Goal: Information Seeking & Learning: Learn about a topic

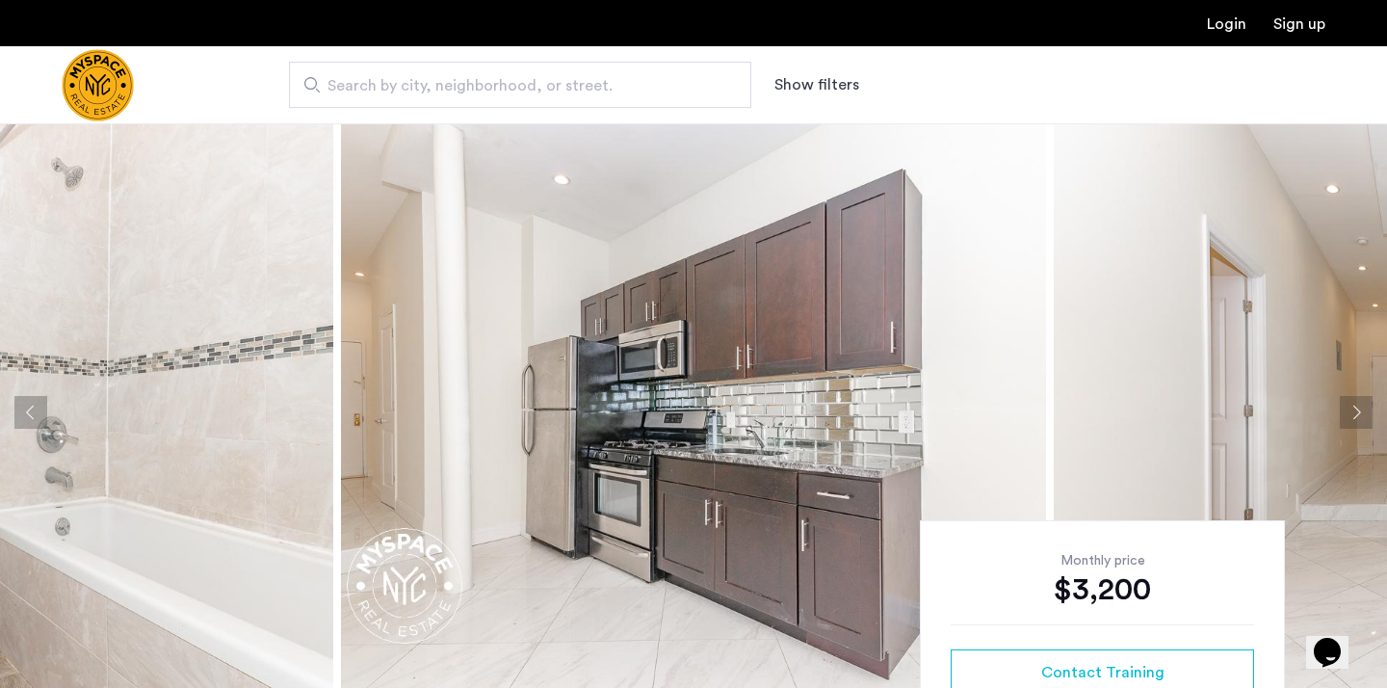
click at [671, 438] on img at bounding box center [693, 412] width 705 height 578
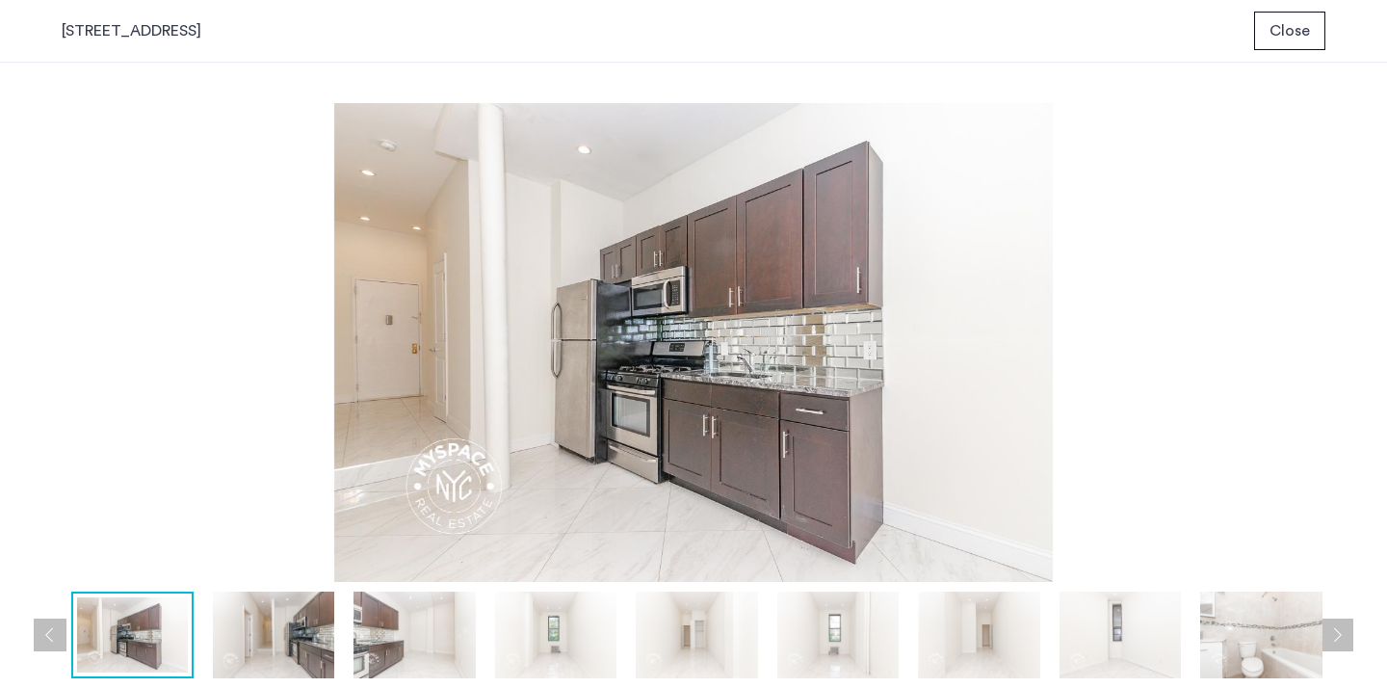
click at [1330, 626] on button "Next apartment" at bounding box center [1337, 635] width 33 height 33
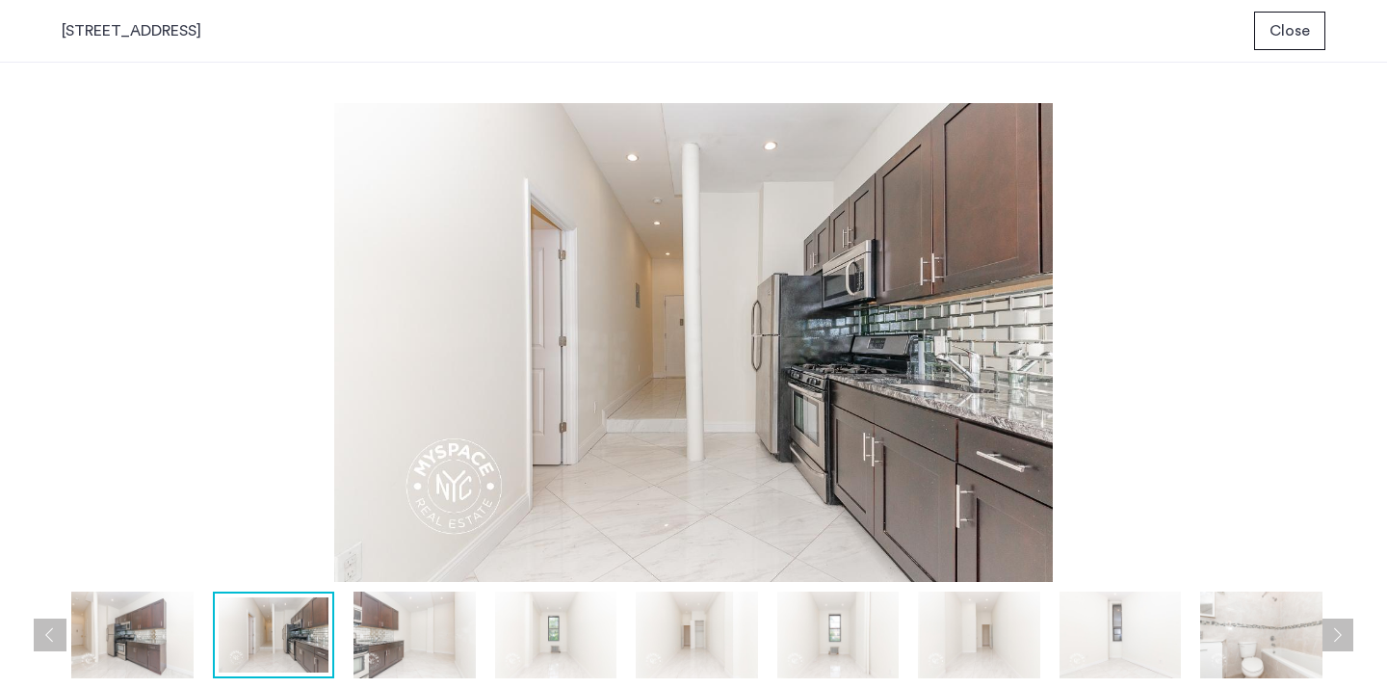
click at [1330, 626] on button "Next apartment" at bounding box center [1337, 635] width 33 height 33
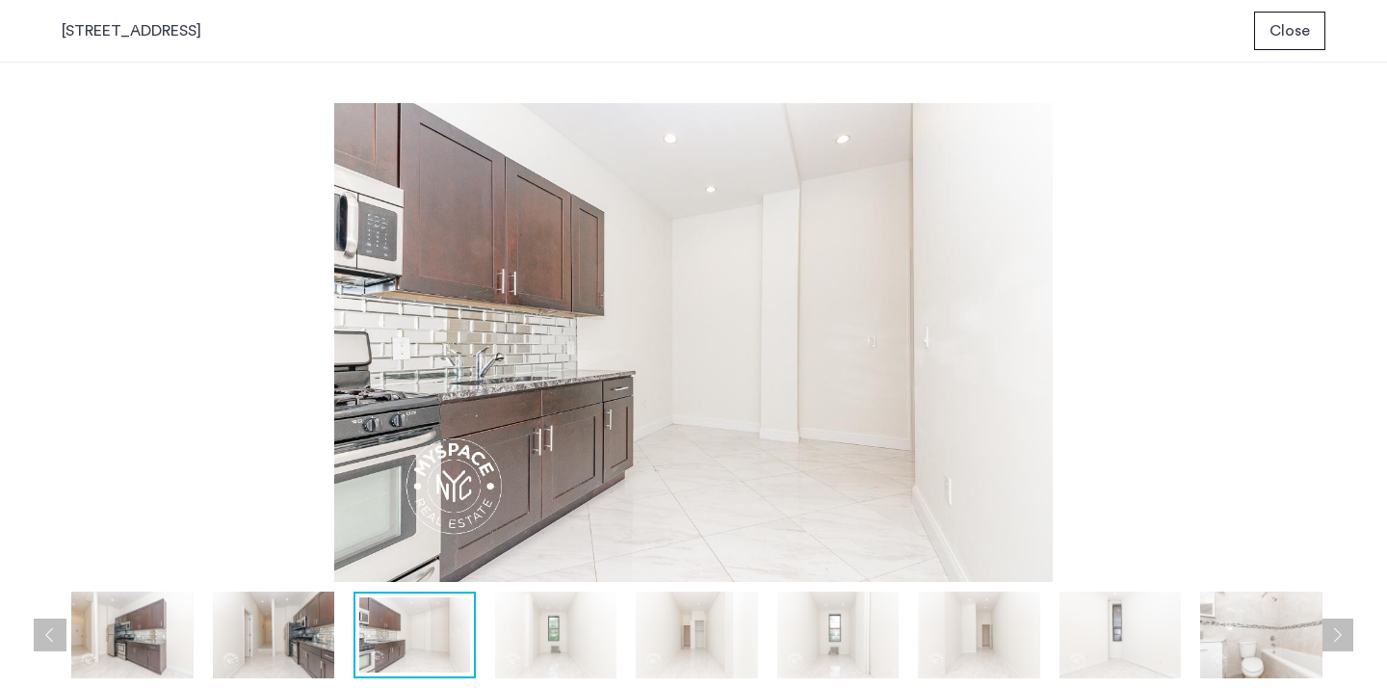
click at [1330, 626] on button "Next apartment" at bounding box center [1337, 635] width 33 height 33
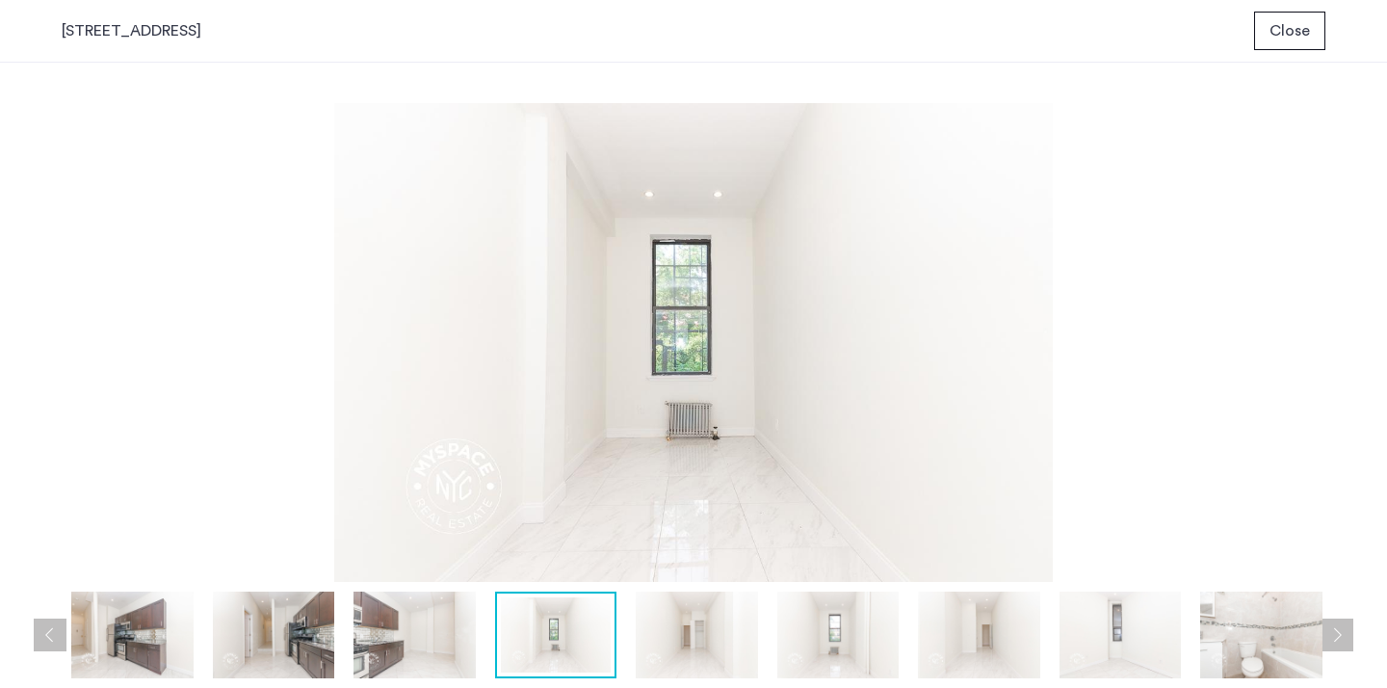
click at [1330, 626] on button "Next apartment" at bounding box center [1337, 635] width 33 height 33
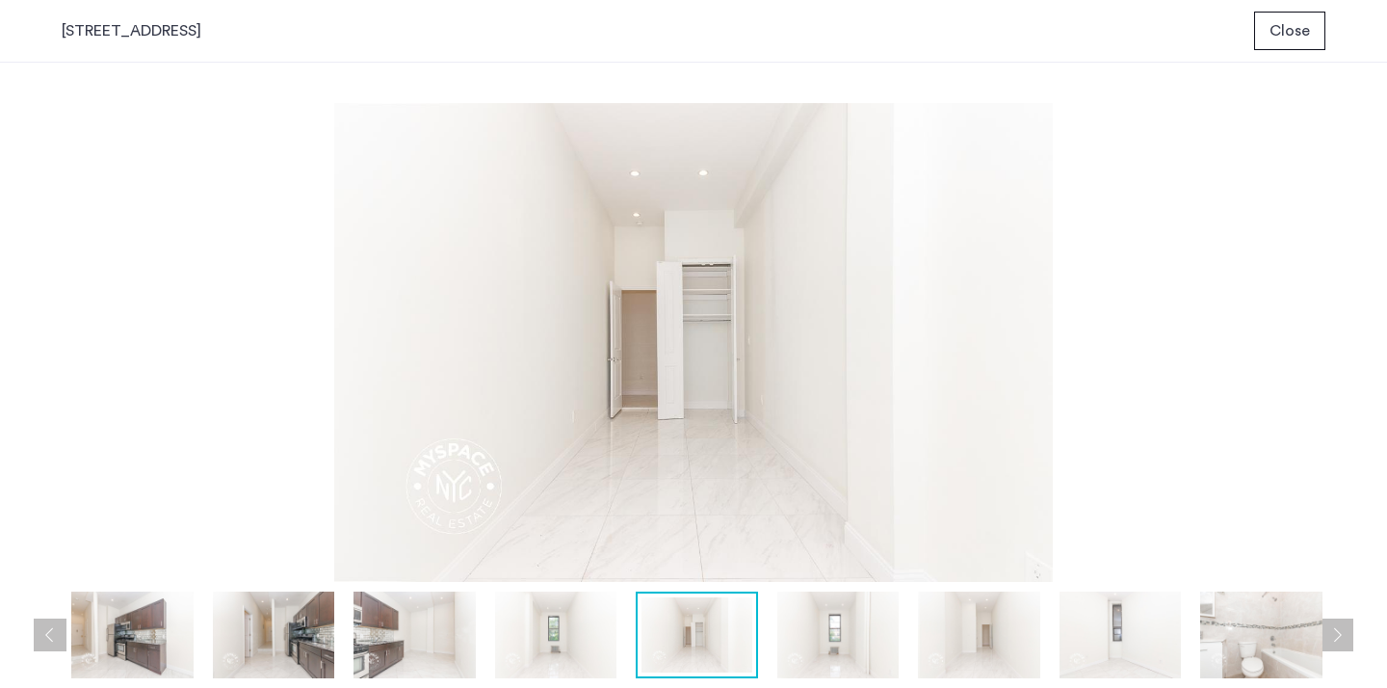
click at [1330, 626] on button "Next apartment" at bounding box center [1337, 635] width 33 height 33
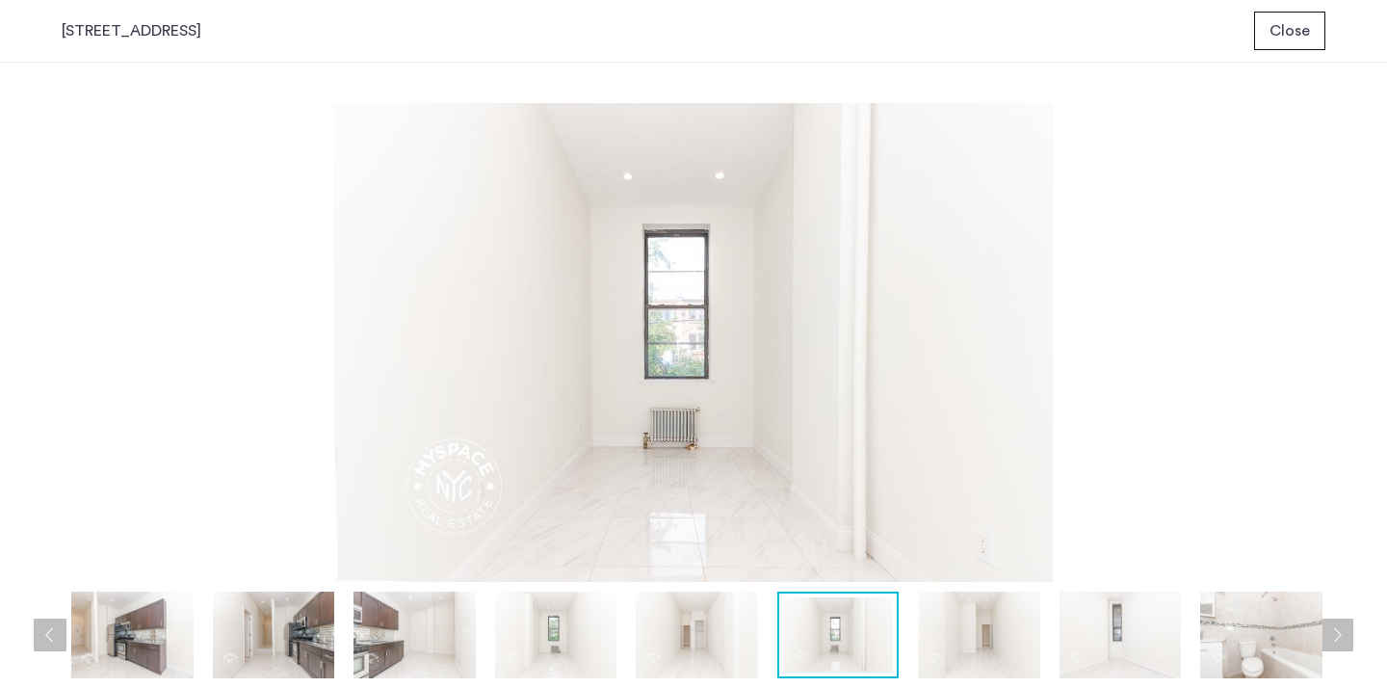
click at [1330, 626] on button "Next apartment" at bounding box center [1337, 635] width 33 height 33
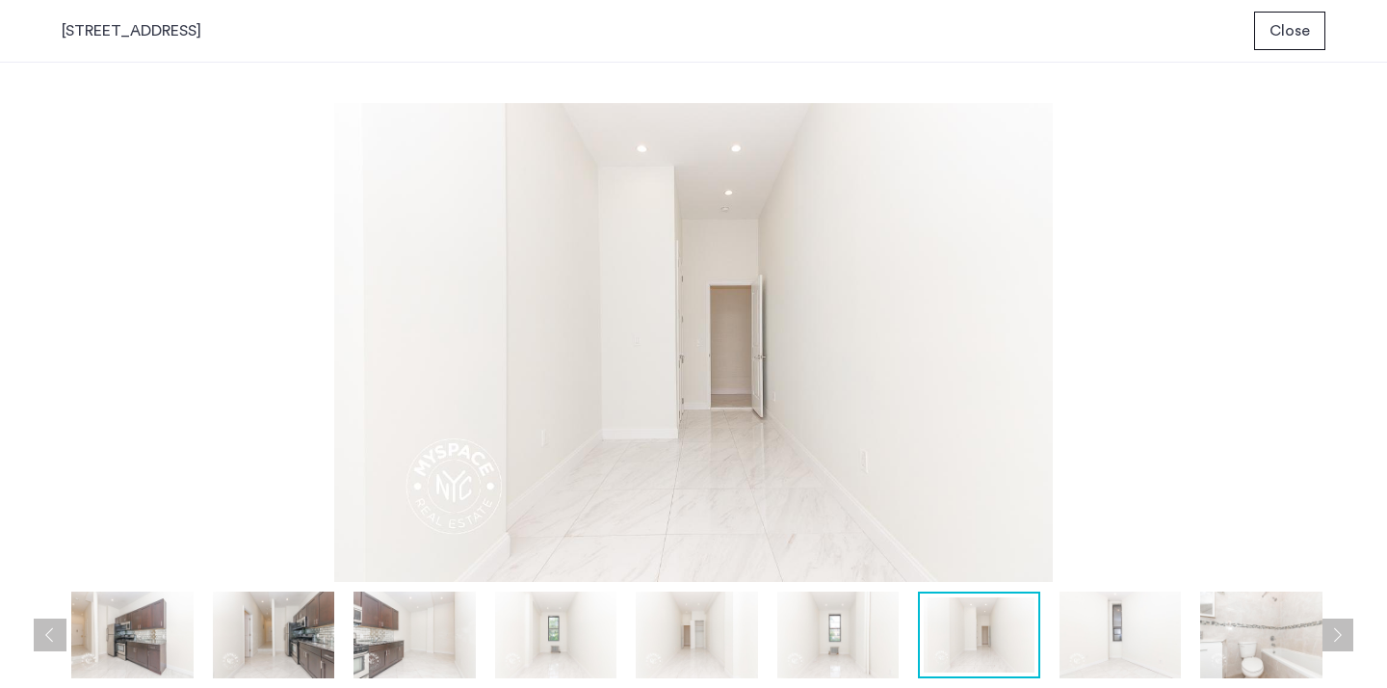
click at [1330, 626] on button "Next apartment" at bounding box center [1337, 635] width 33 height 33
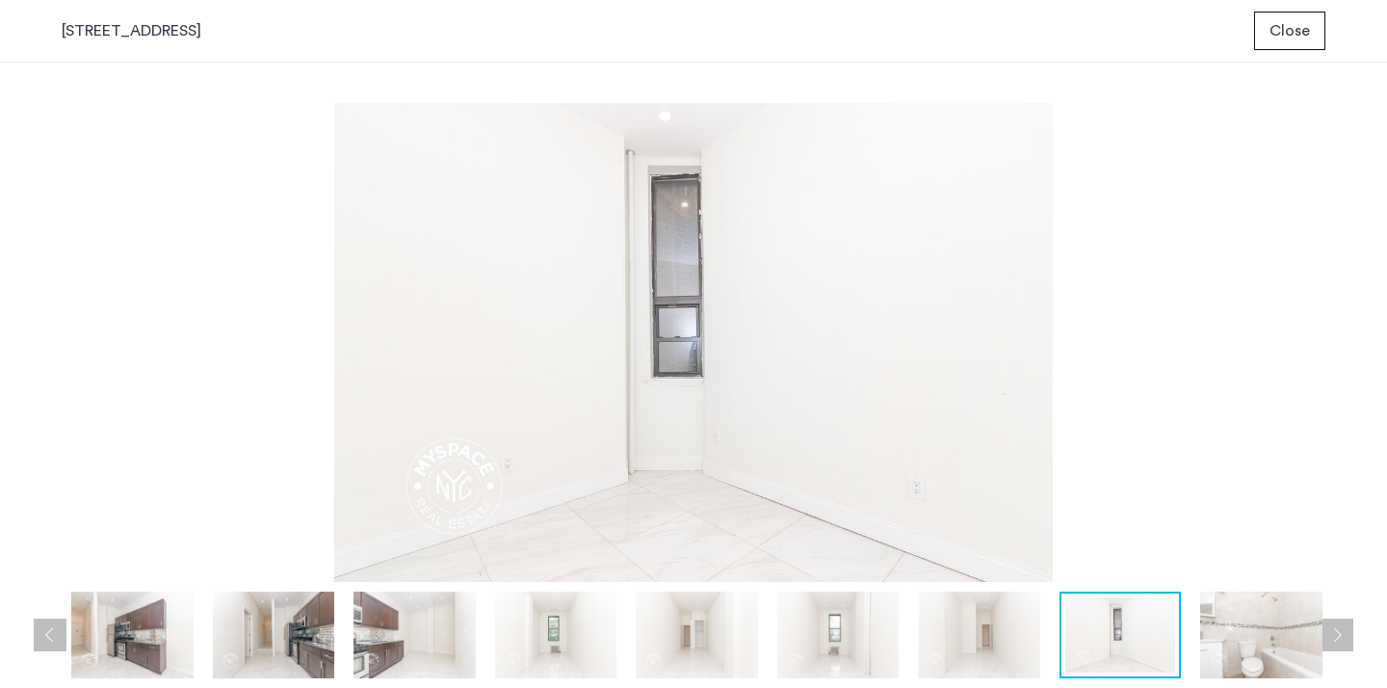
click at [1330, 626] on button "Next apartment" at bounding box center [1337, 635] width 33 height 33
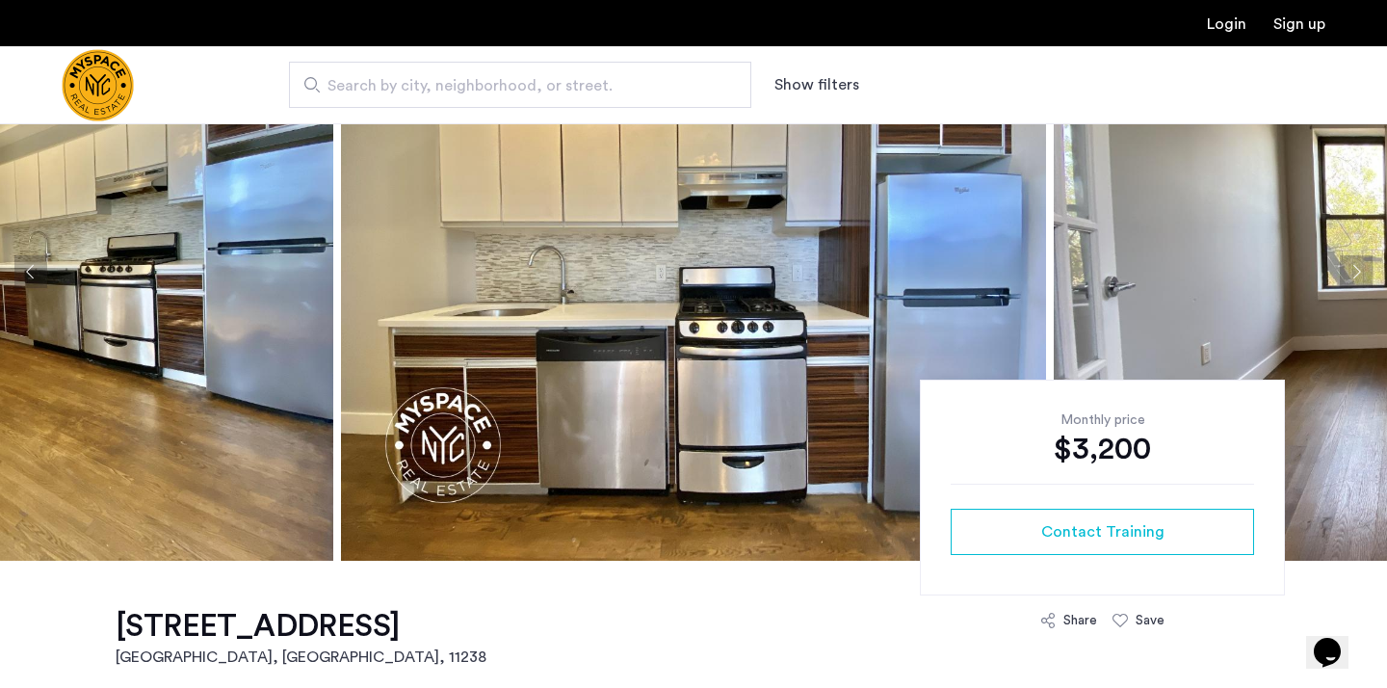
scroll to position [140, 0]
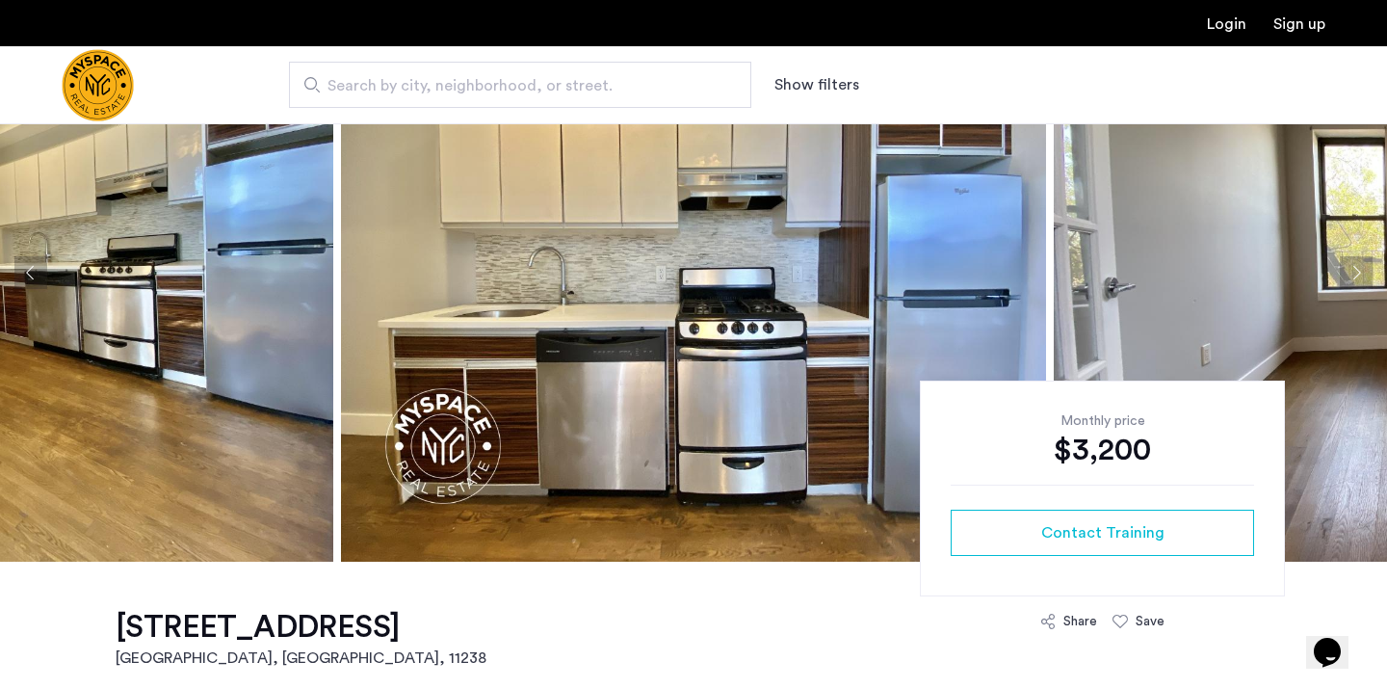
click at [732, 348] on img at bounding box center [693, 273] width 705 height 578
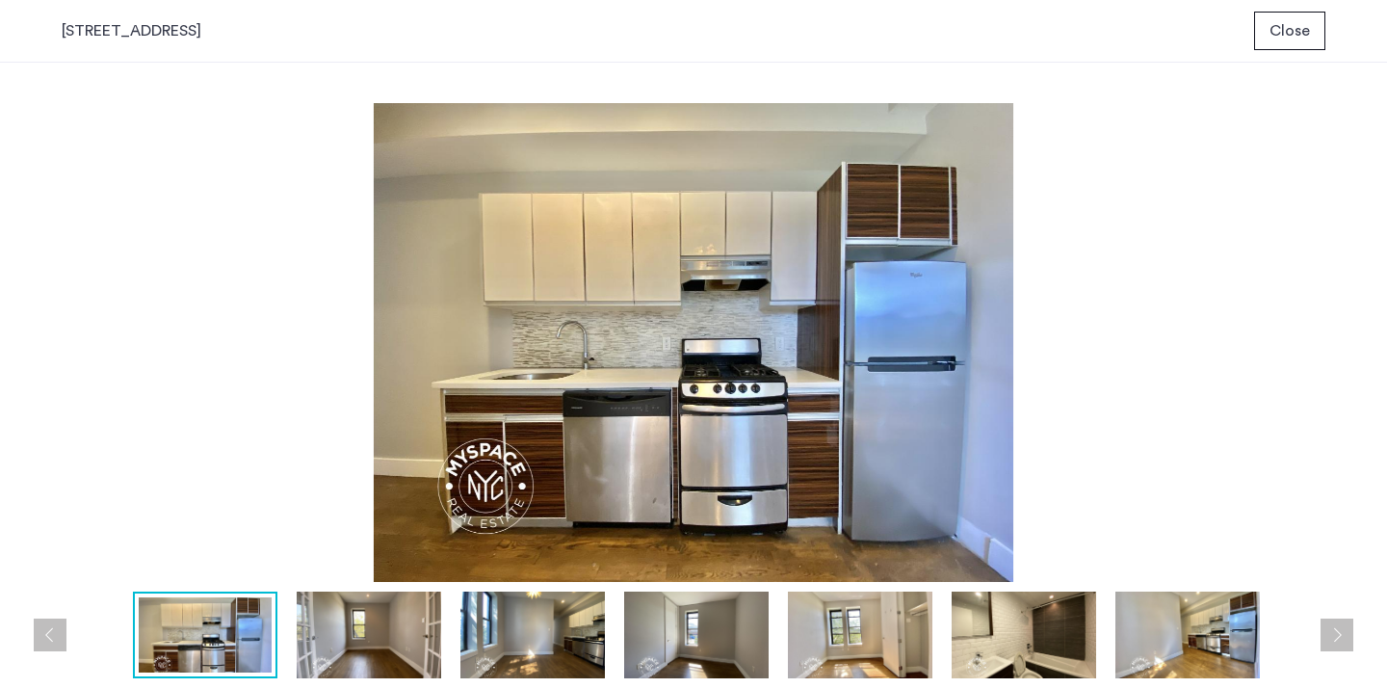
click at [1339, 628] on button "Next apartment" at bounding box center [1337, 635] width 33 height 33
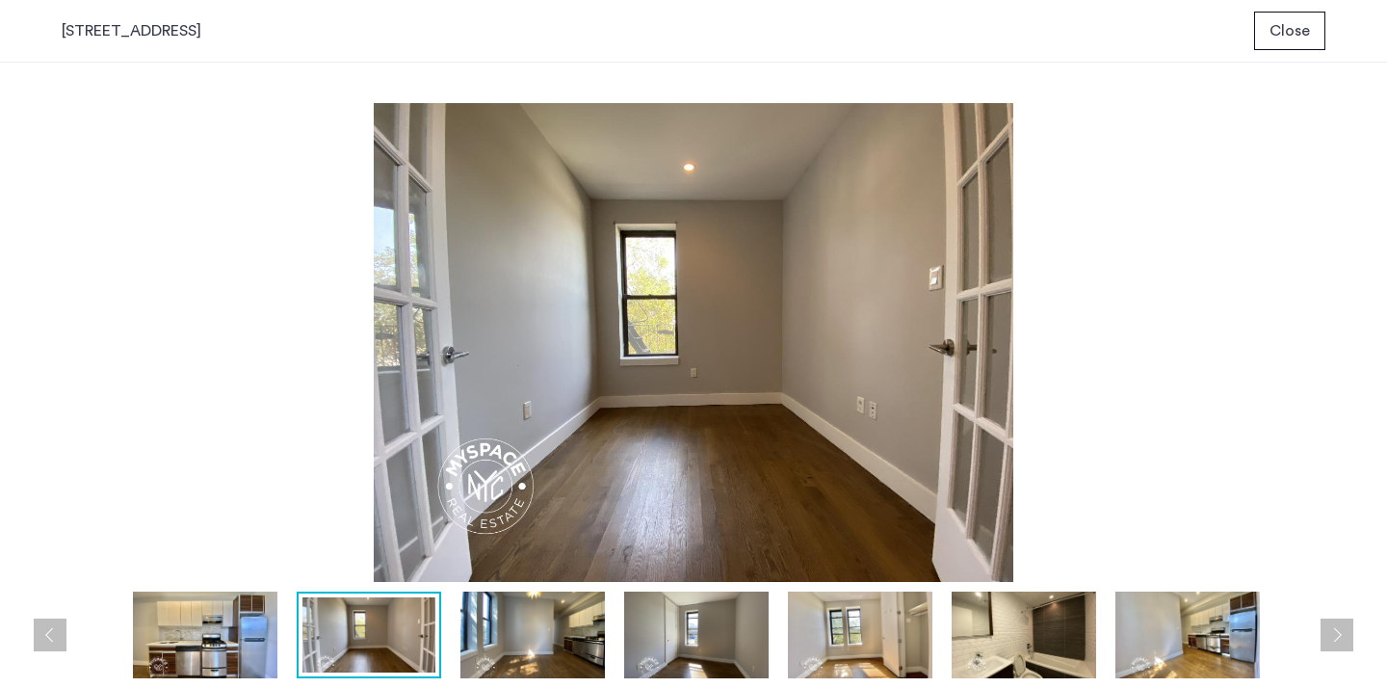
click at [1339, 628] on button "Next apartment" at bounding box center [1337, 635] width 33 height 33
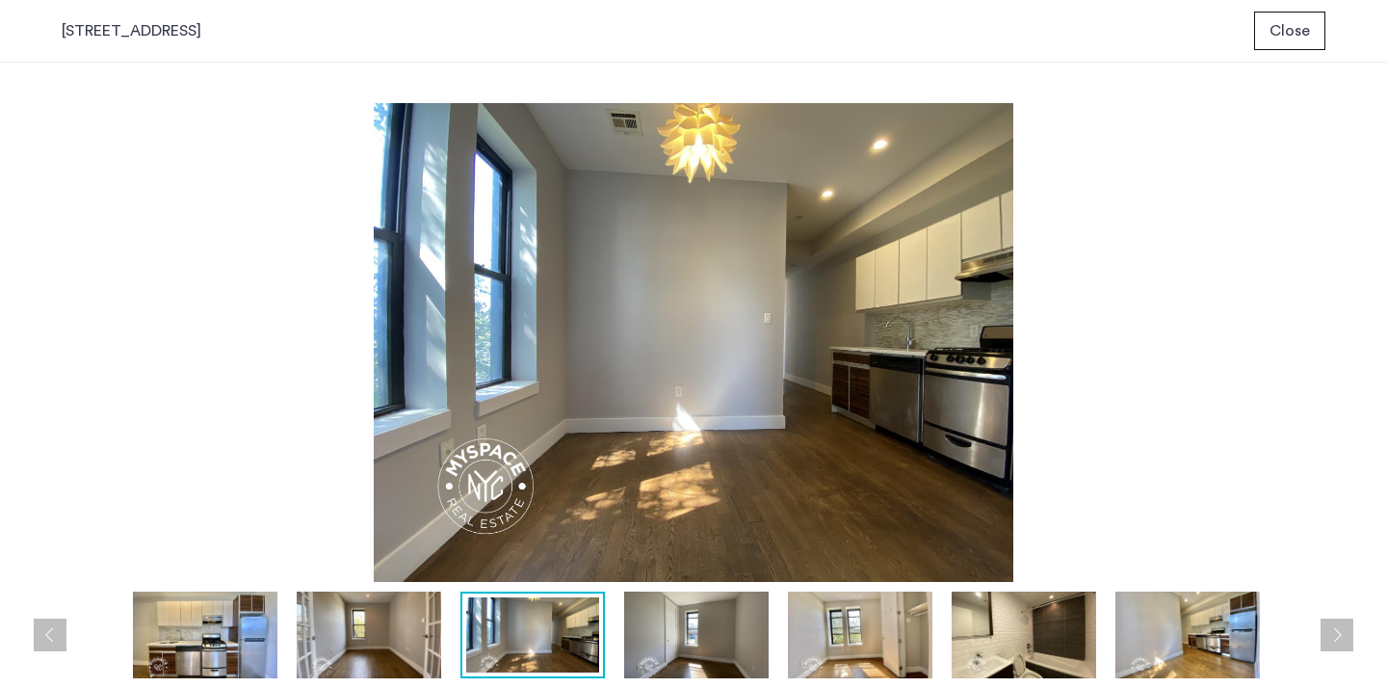
click at [1339, 628] on button "Next apartment" at bounding box center [1337, 635] width 33 height 33
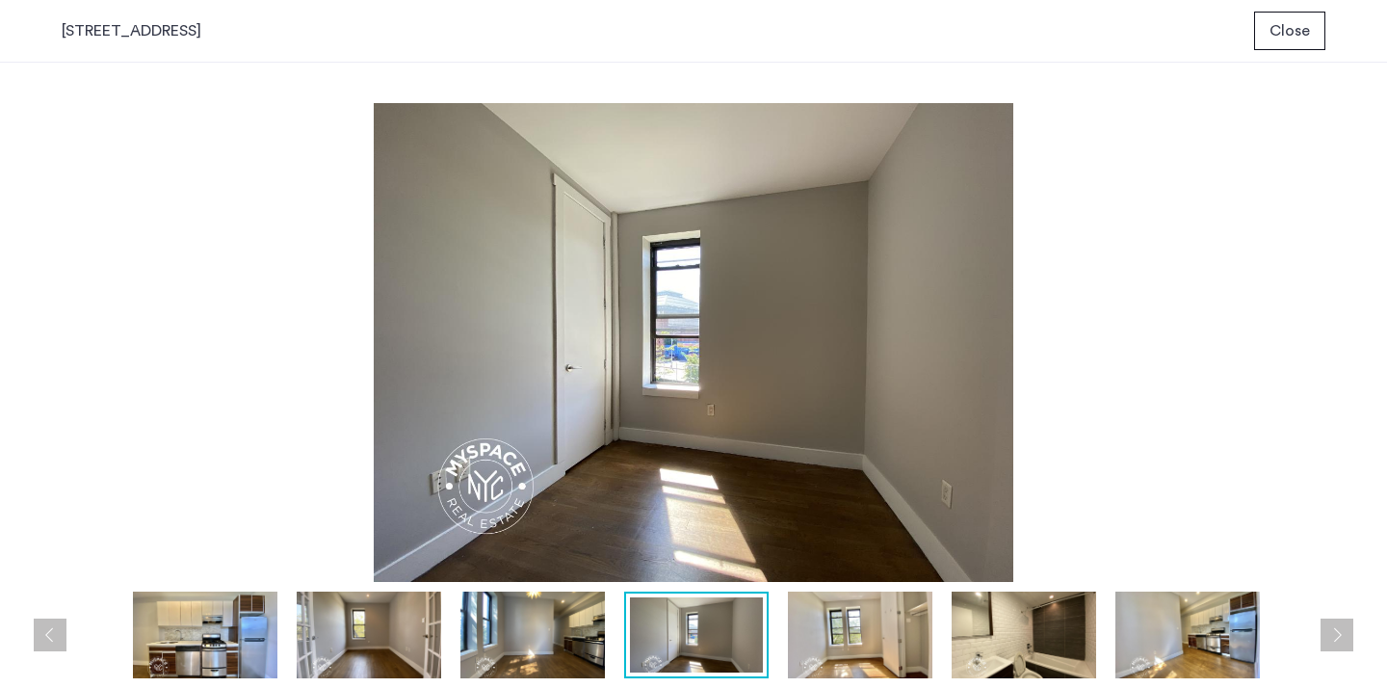
click at [1339, 628] on button "Next apartment" at bounding box center [1337, 635] width 33 height 33
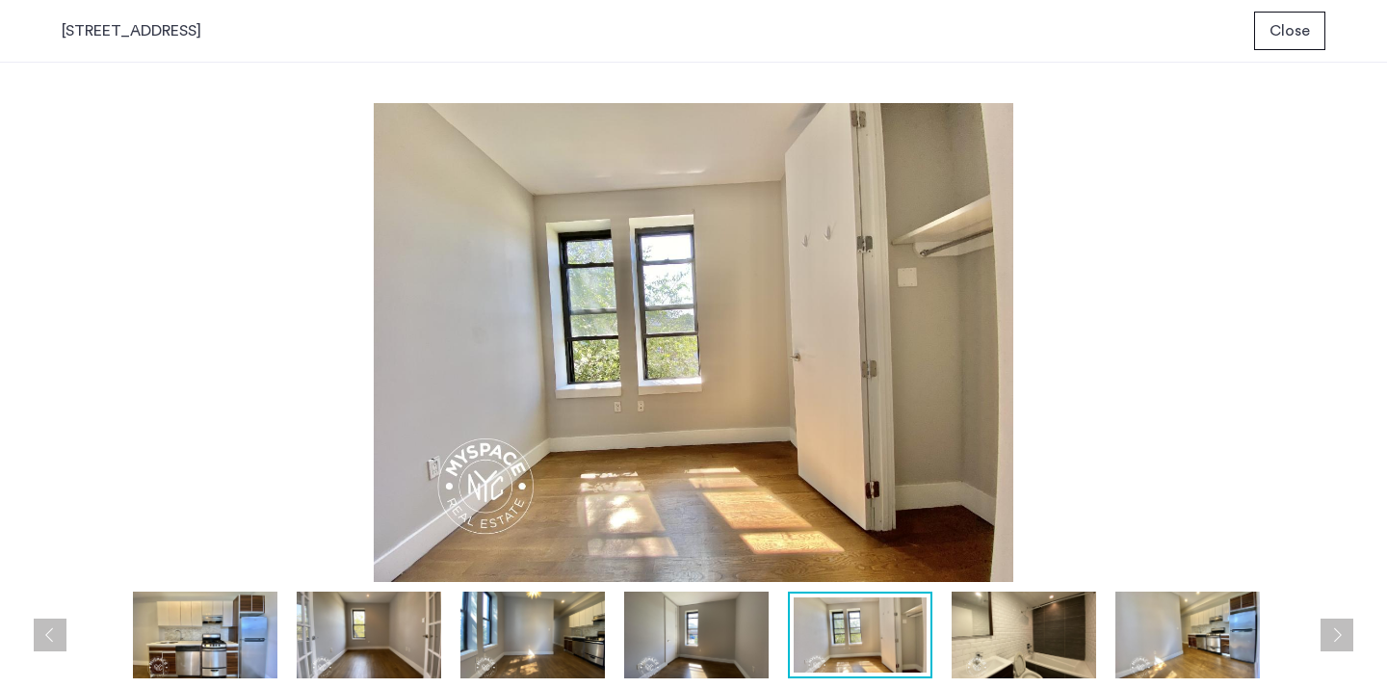
click at [1339, 628] on button "Next apartment" at bounding box center [1337, 635] width 33 height 33
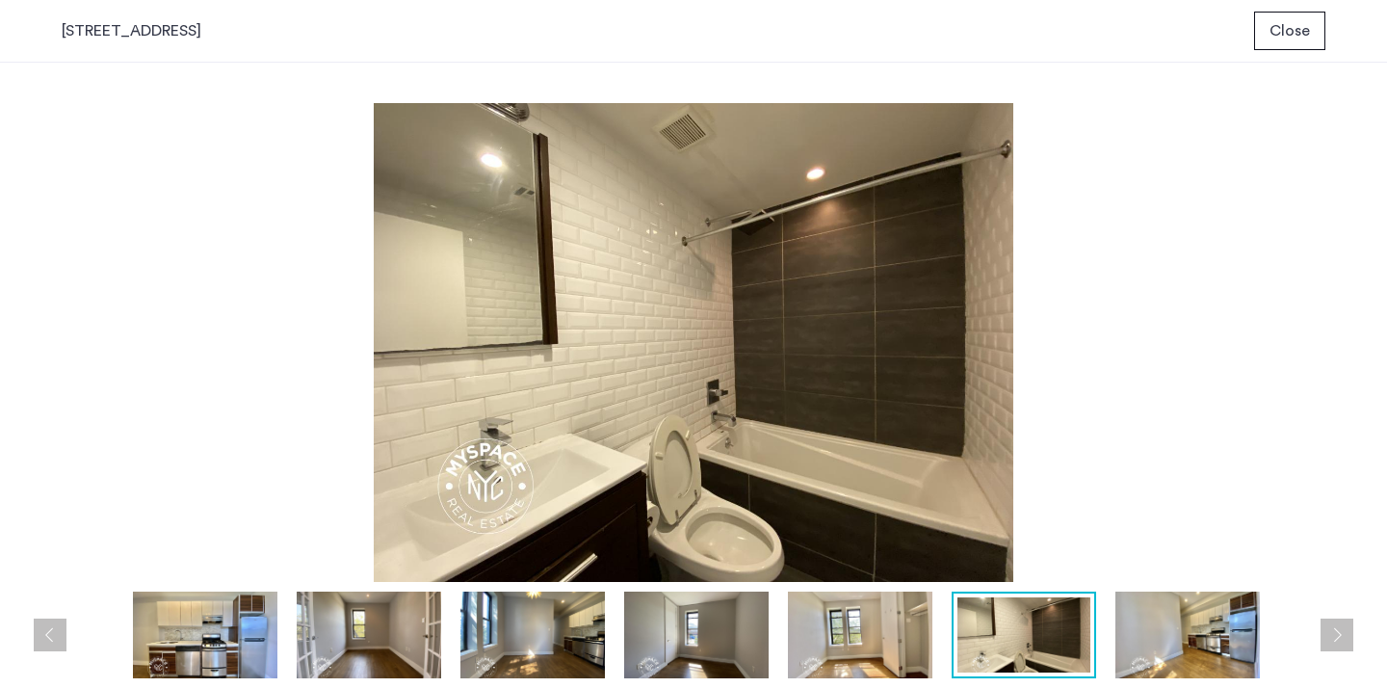
click at [1339, 628] on button "Next apartment" at bounding box center [1337, 635] width 33 height 33
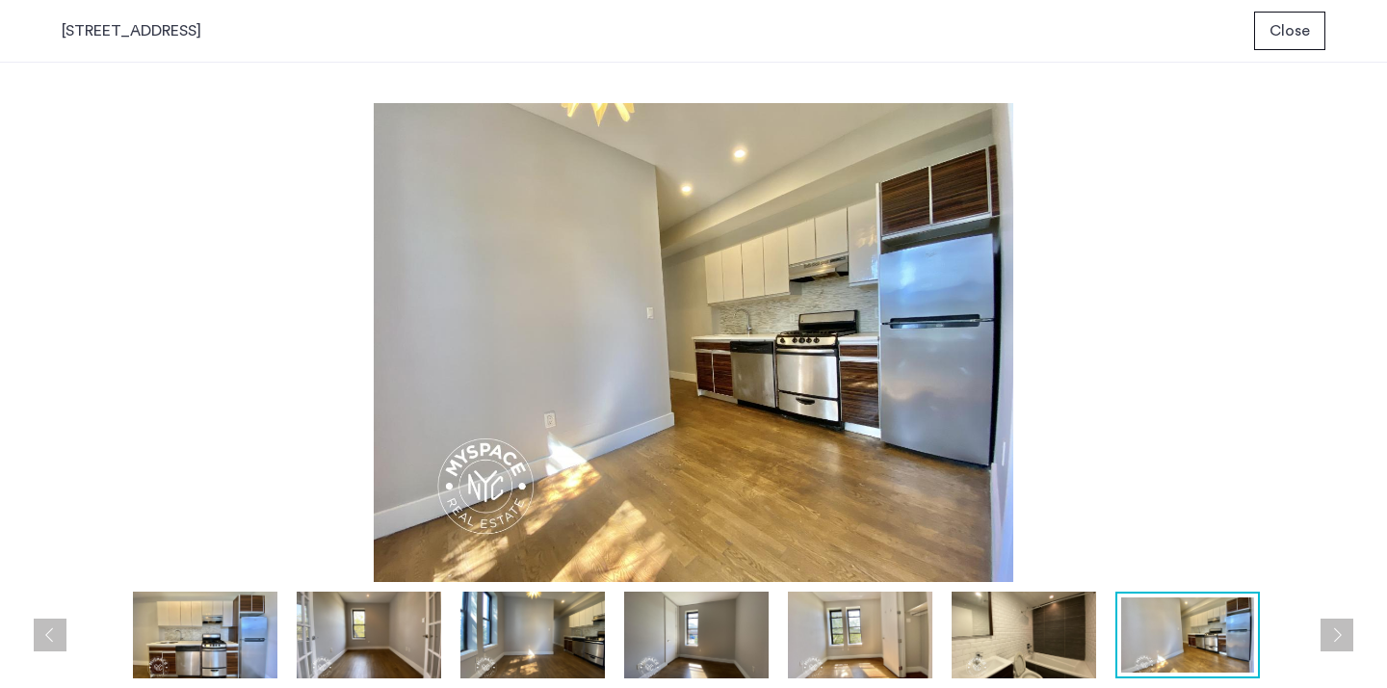
click at [1339, 628] on button "Next apartment" at bounding box center [1337, 635] width 33 height 33
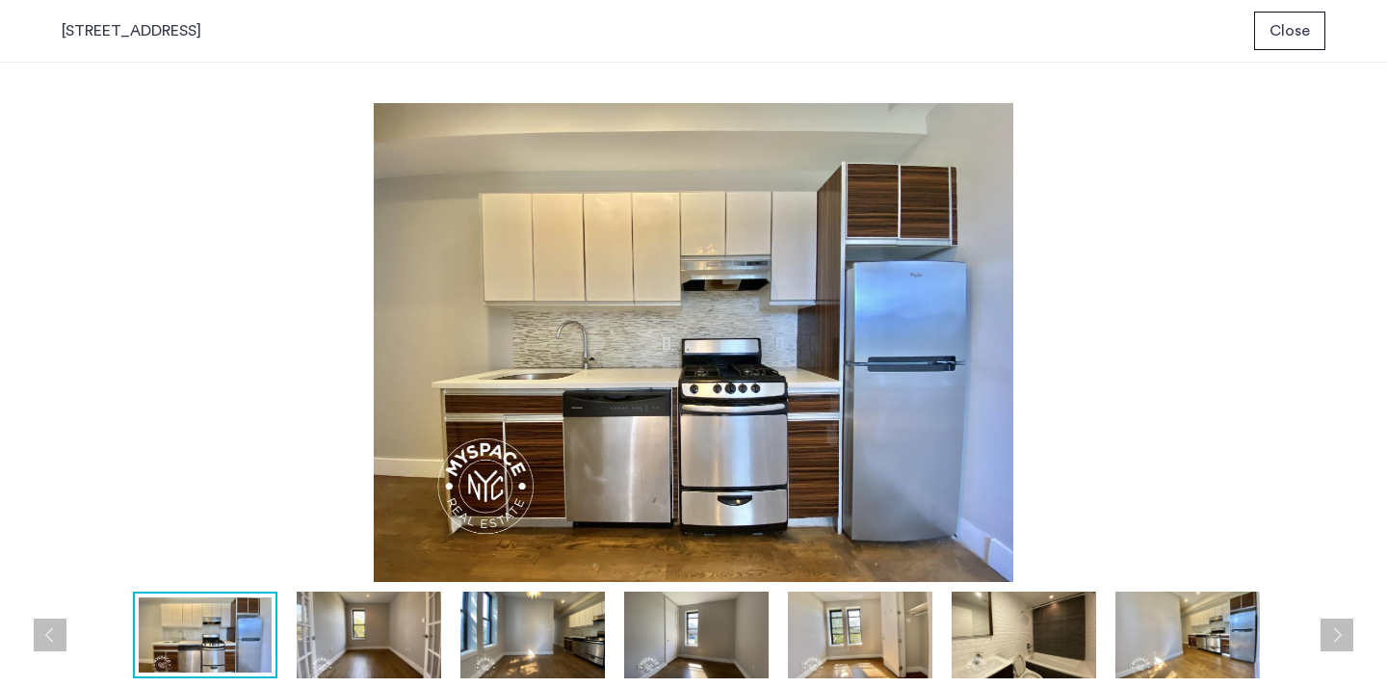
click at [1339, 628] on button "Next apartment" at bounding box center [1337, 635] width 33 height 33
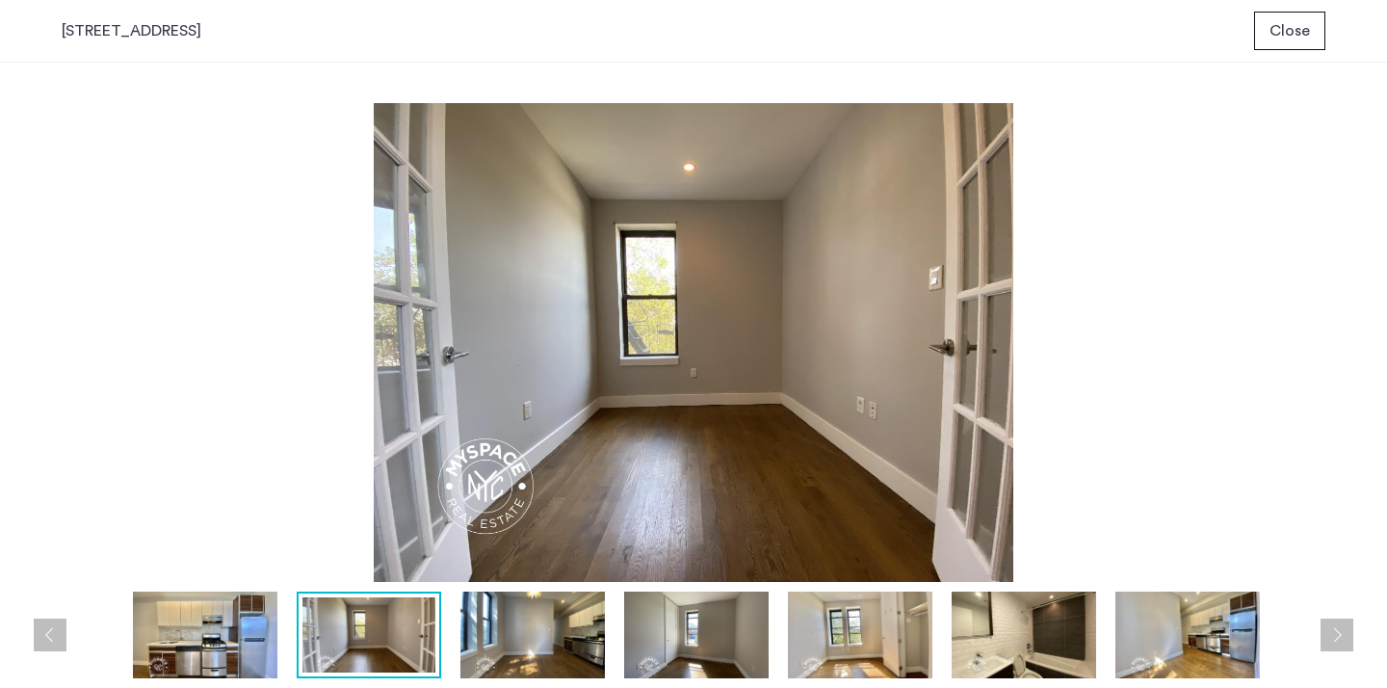
click at [1339, 628] on button "Next apartment" at bounding box center [1337, 635] width 33 height 33
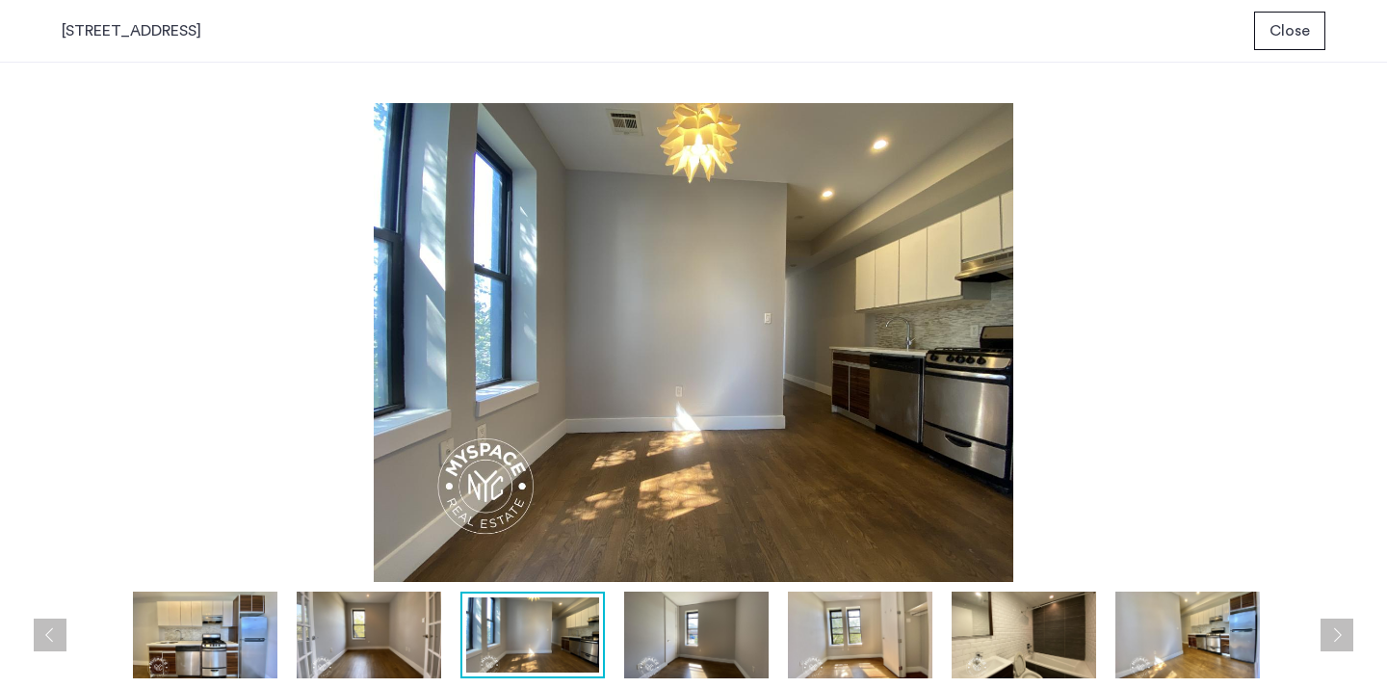
click at [1339, 628] on button "Next apartment" at bounding box center [1337, 635] width 33 height 33
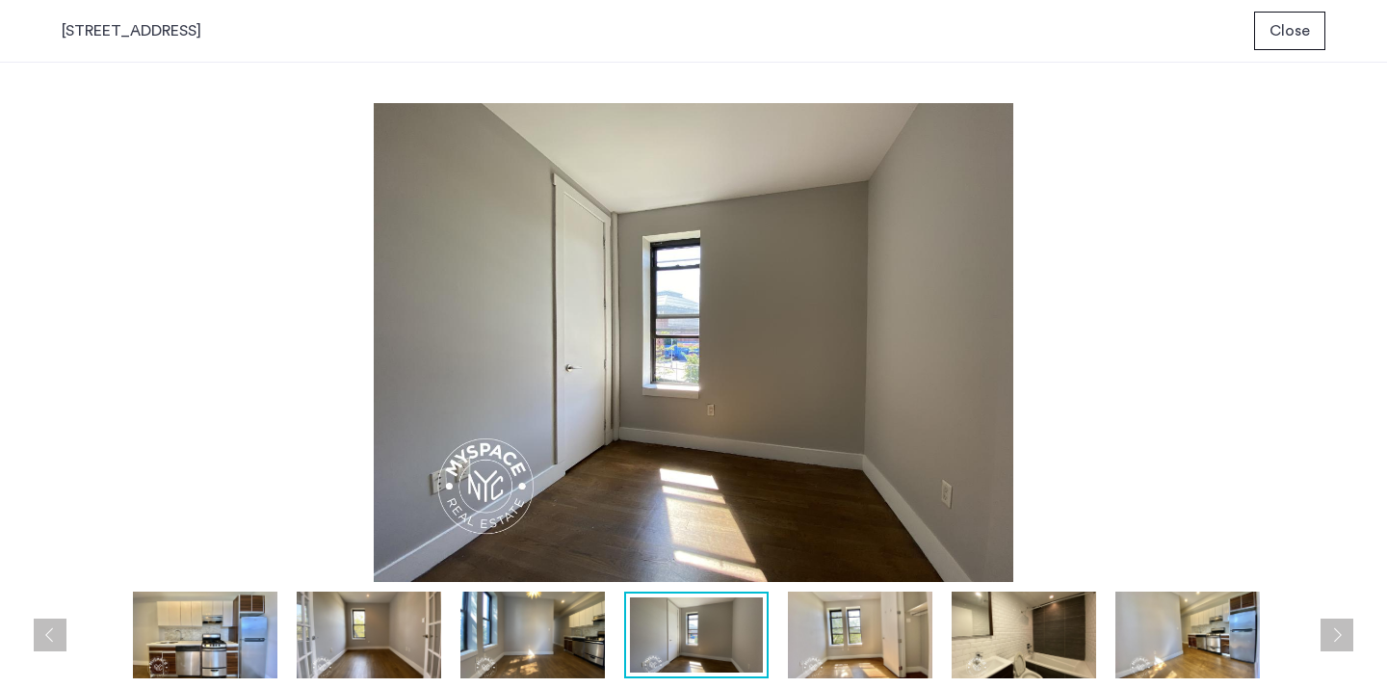
click at [1339, 628] on button "Next apartment" at bounding box center [1337, 635] width 33 height 33
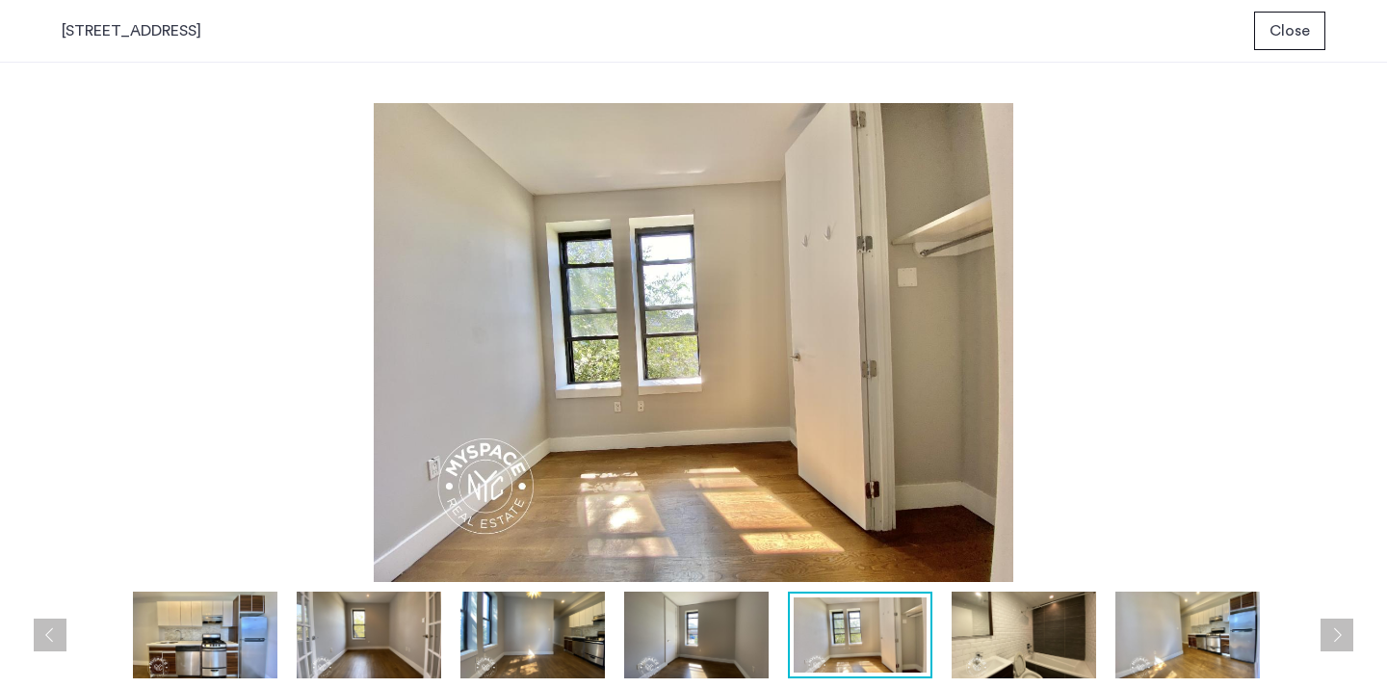
click at [1291, 39] on span "Close" at bounding box center [1290, 30] width 40 height 23
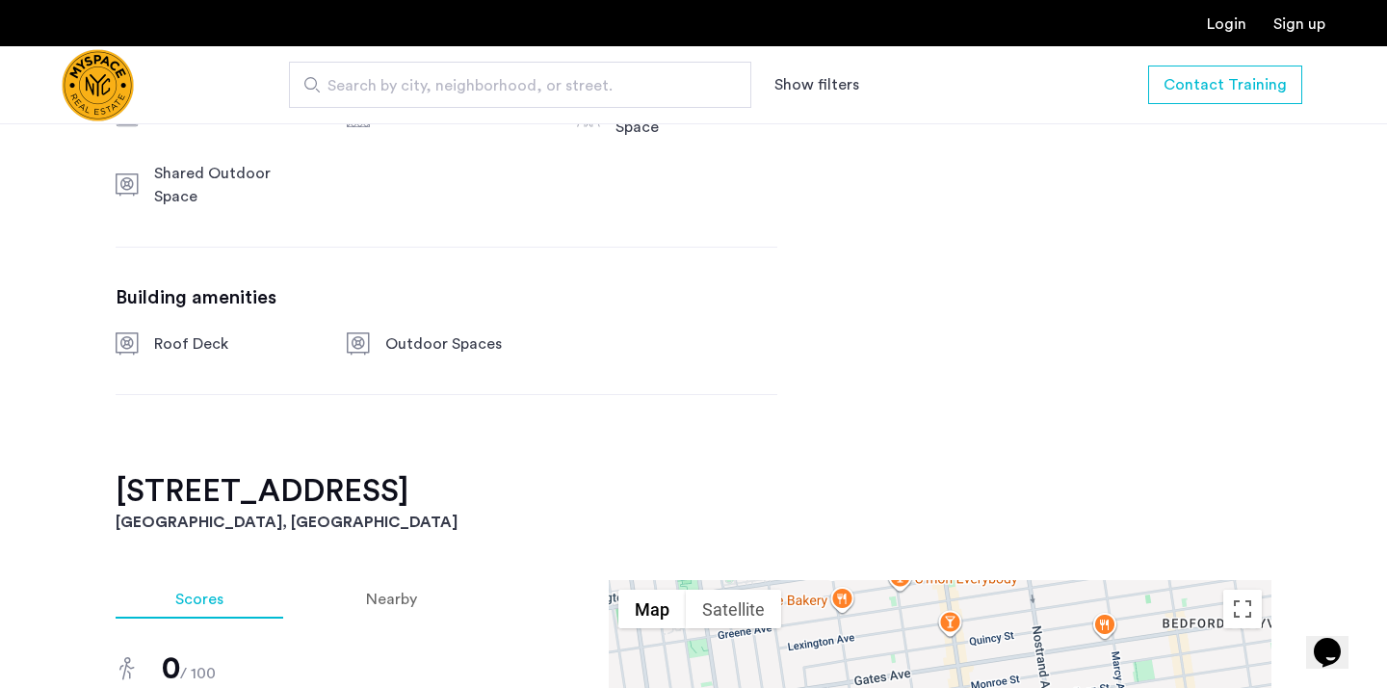
scroll to position [1020, 0]
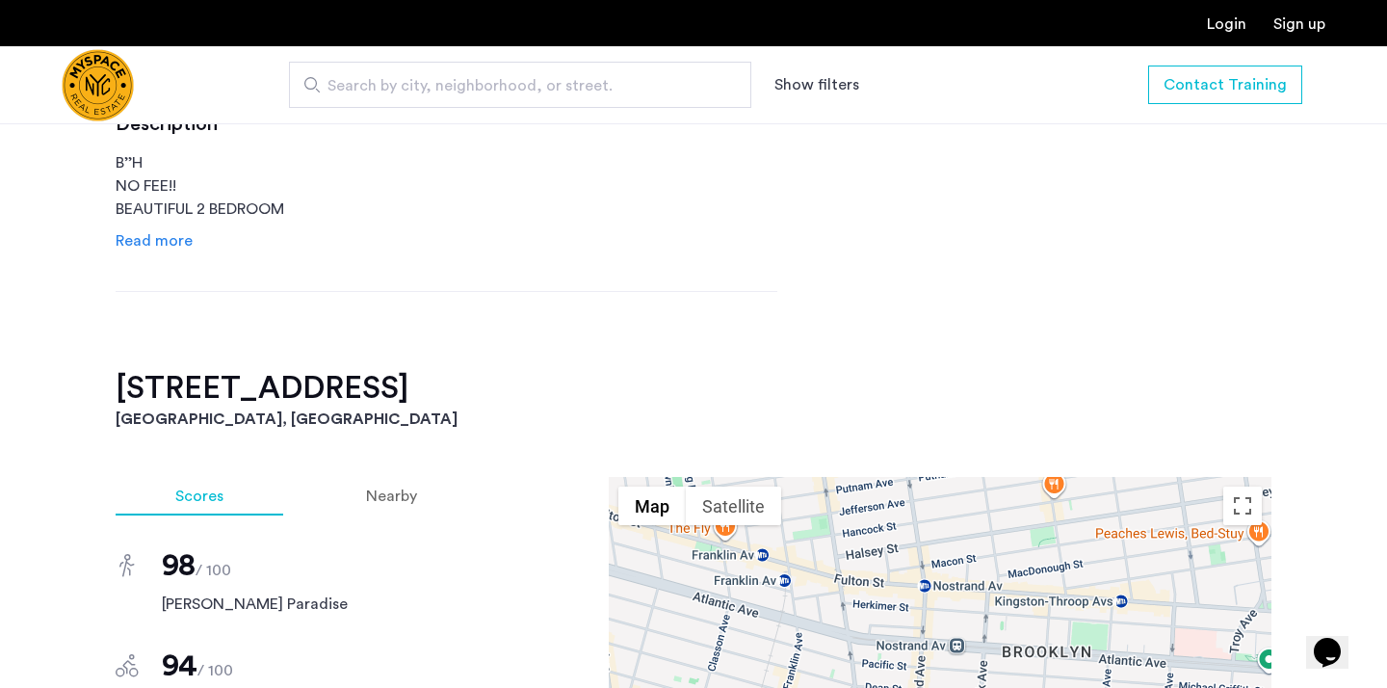
scroll to position [888, 0]
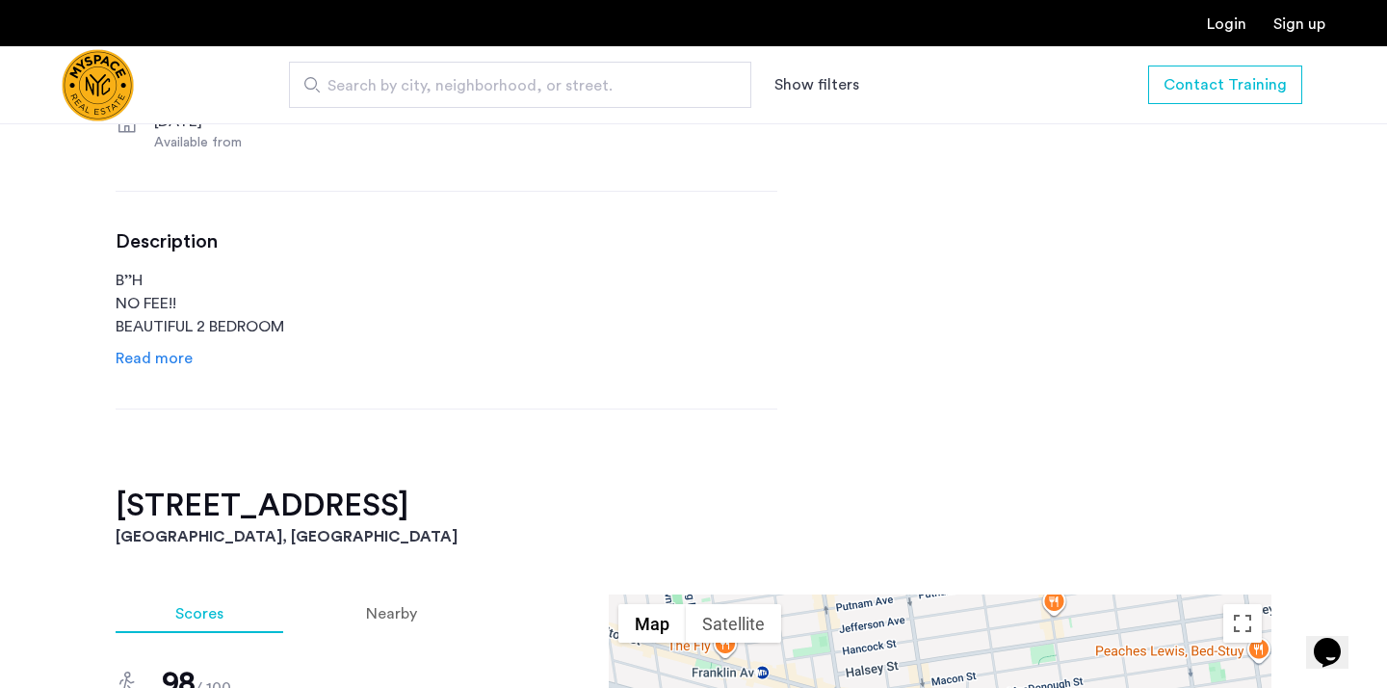
click at [167, 356] on span "Read more" at bounding box center [154, 358] width 77 height 15
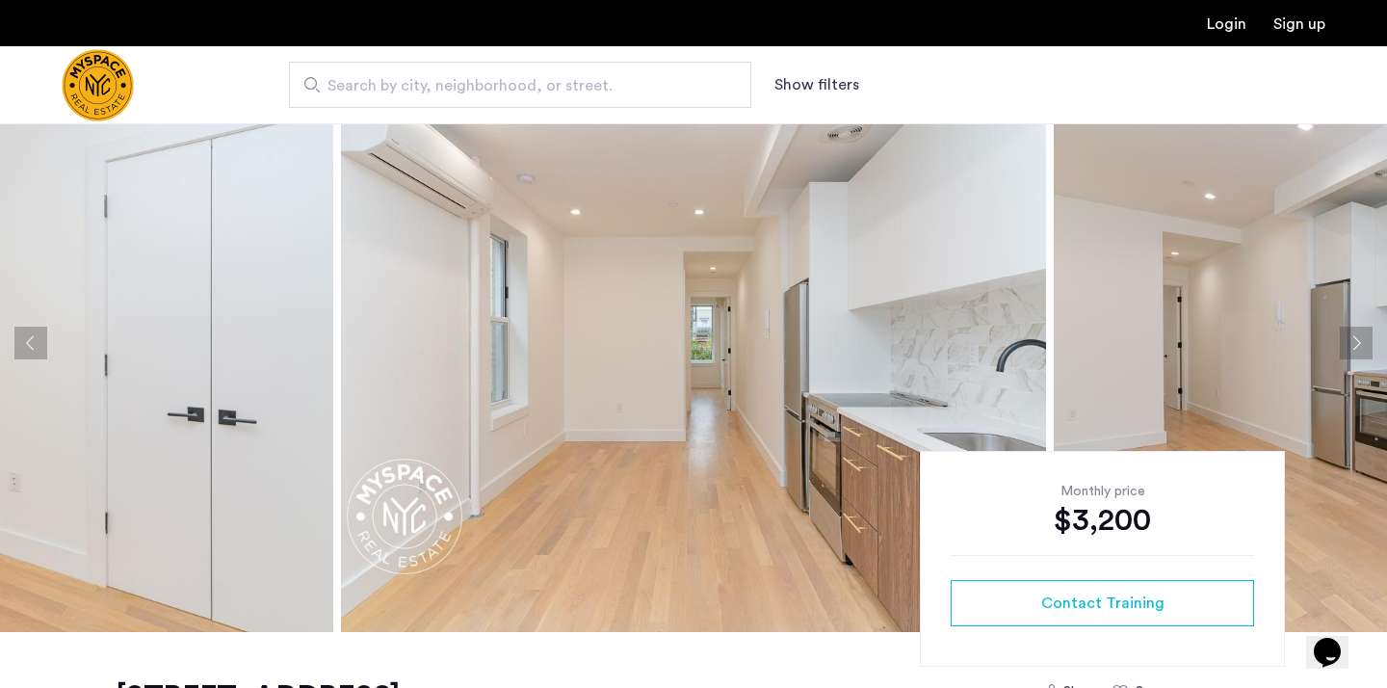
scroll to position [0, 0]
